Goal: Task Accomplishment & Management: Manage account settings

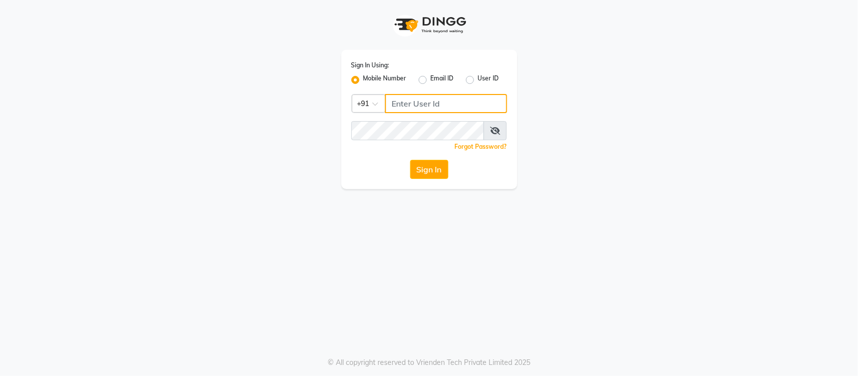
type input "8668419955"
click at [428, 171] on button "Sign In" at bounding box center [429, 169] width 38 height 19
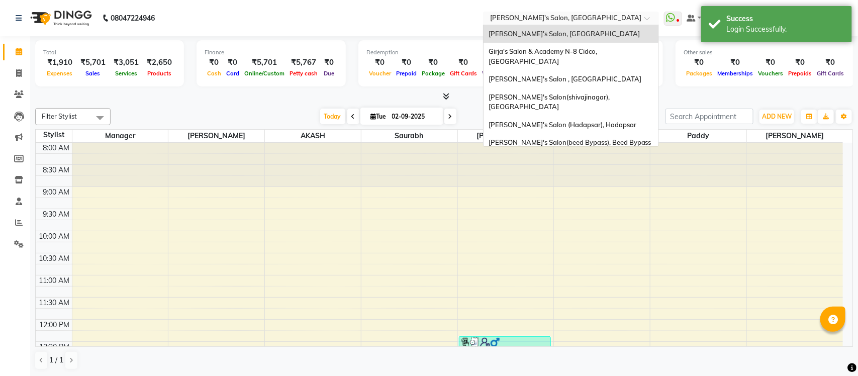
click at [577, 17] on input "text" at bounding box center [561, 19] width 146 height 10
click at [591, 121] on span "Girja's Salon (Hadapsar), Hadapsar" at bounding box center [563, 125] width 148 height 8
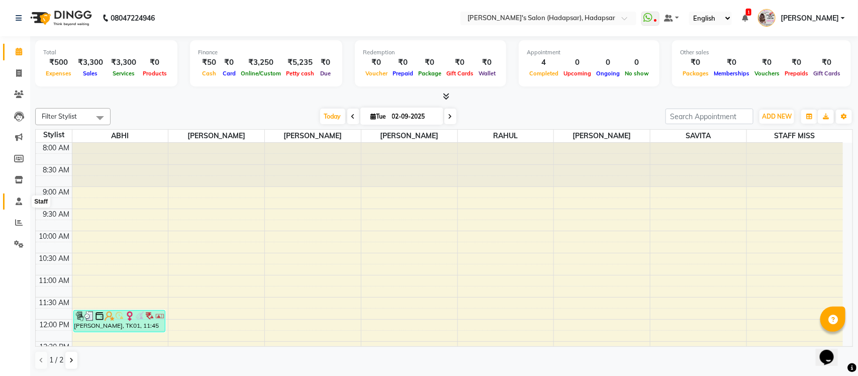
click at [19, 200] on icon at bounding box center [19, 202] width 7 height 8
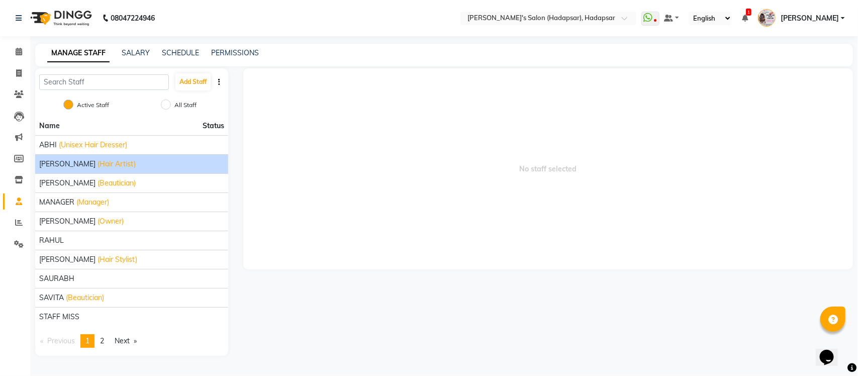
click at [75, 162] on span "[PERSON_NAME]" at bounding box center [67, 164] width 56 height 11
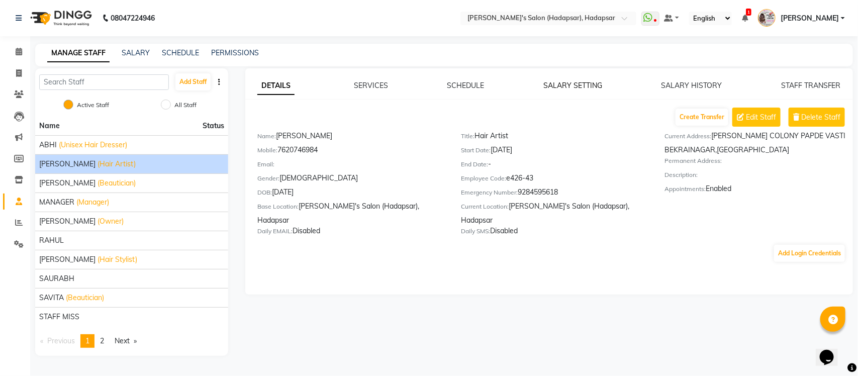
click at [571, 84] on link "SALARY SETTING" at bounding box center [573, 85] width 59 height 9
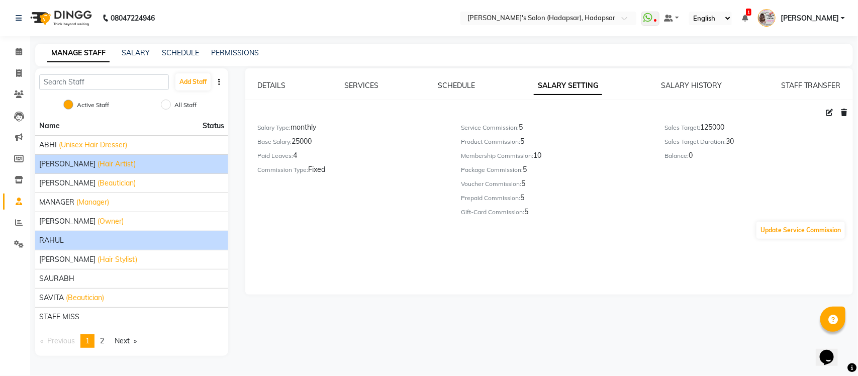
click at [56, 242] on span "RAHUL" at bounding box center [51, 240] width 25 height 11
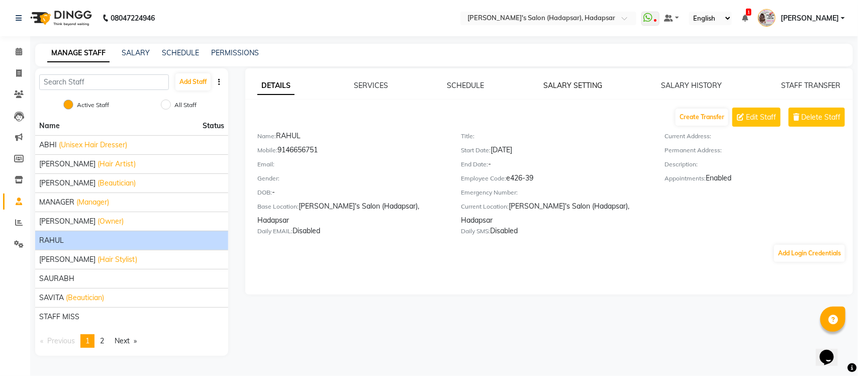
click at [585, 84] on link "SALARY SETTING" at bounding box center [573, 85] width 59 height 9
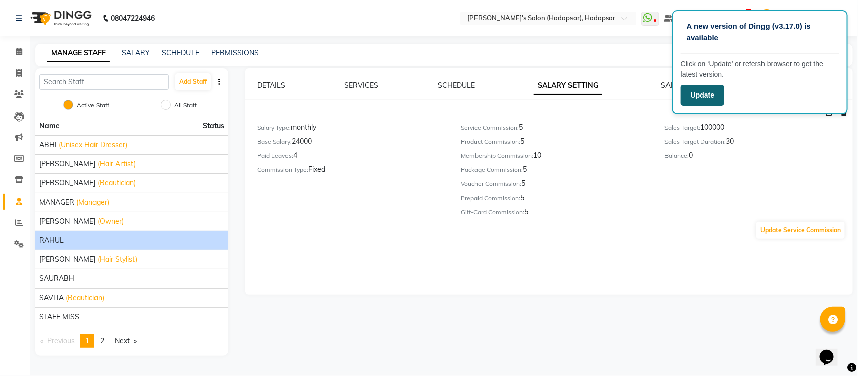
click at [704, 94] on button "Update" at bounding box center [703, 95] width 44 height 21
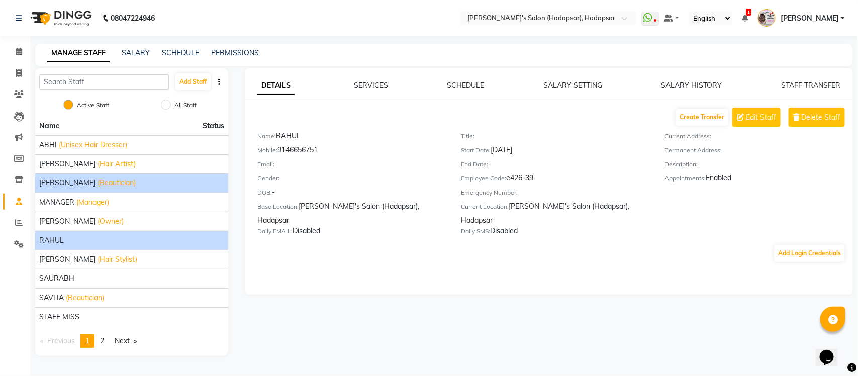
click at [55, 182] on span "[PERSON_NAME]" at bounding box center [67, 183] width 56 height 11
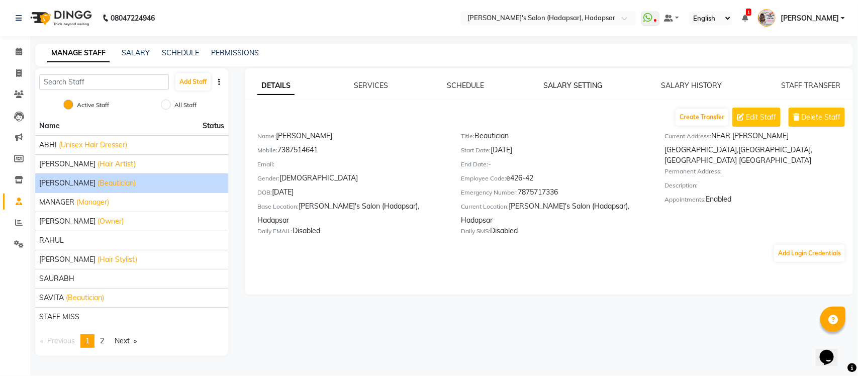
click at [567, 88] on link "SALARY SETTING" at bounding box center [573, 85] width 59 height 9
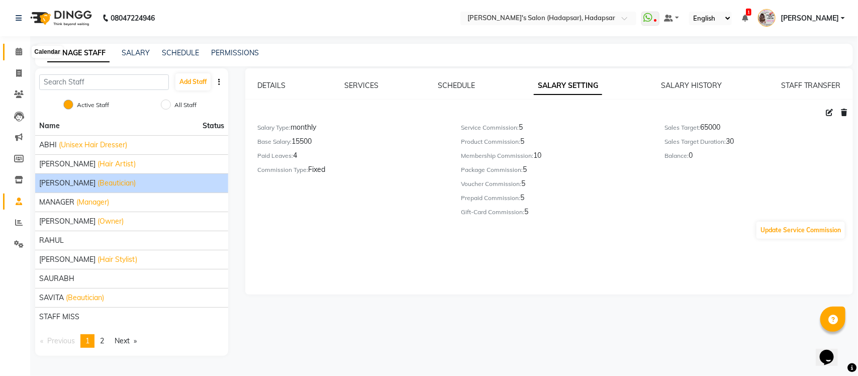
click at [21, 54] on icon at bounding box center [19, 52] width 7 height 8
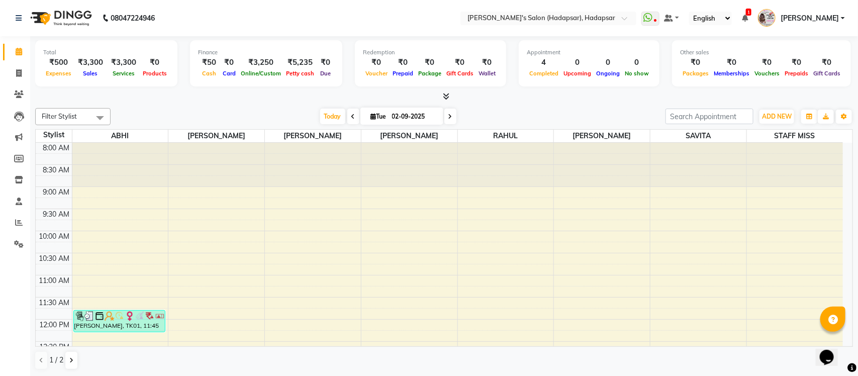
click at [448, 98] on icon at bounding box center [446, 97] width 7 height 8
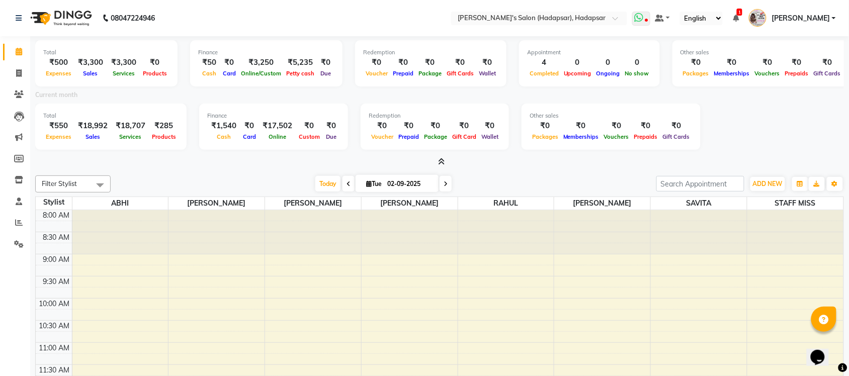
click at [644, 19] on icon at bounding box center [639, 18] width 9 height 10
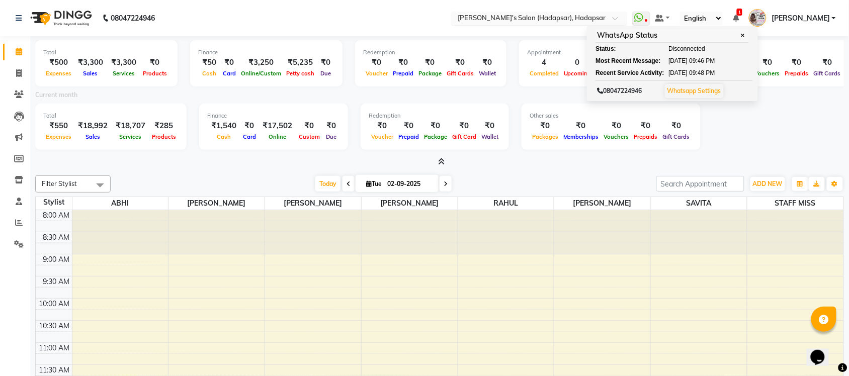
click at [600, 16] on input "text" at bounding box center [529, 19] width 146 height 10
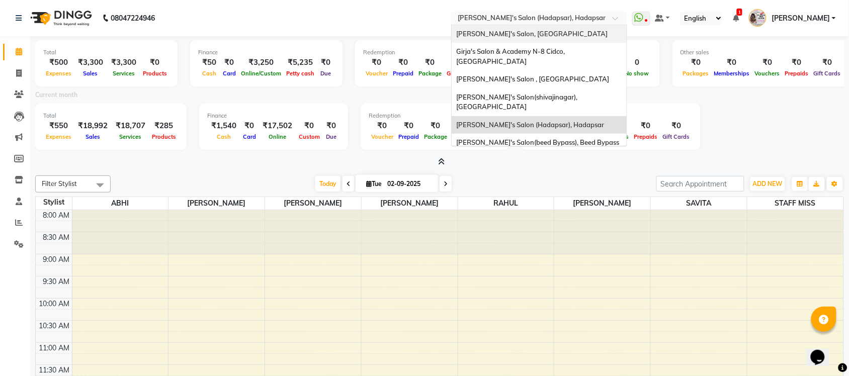
click at [578, 36] on div "Girja's Salon, Kharadi" at bounding box center [539, 34] width 175 height 18
